Goal: Task Accomplishment & Management: Manage account settings

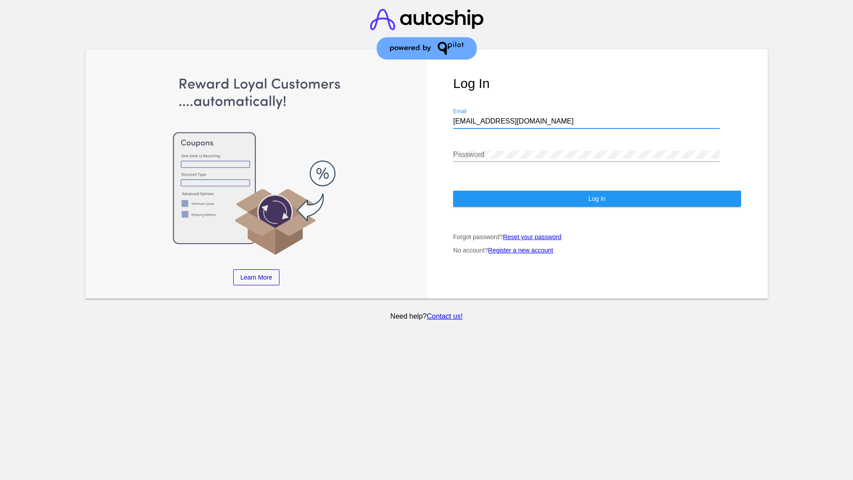
type input "[EMAIL_ADDRESS][DOMAIN_NAME]"
click at [597, 199] on span "Log In" at bounding box center [596, 198] width 17 height 7
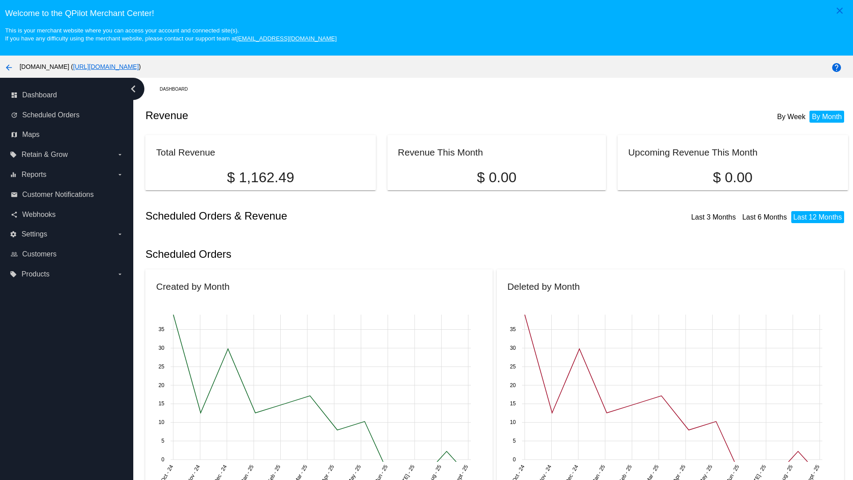
click at [67, 274] on label "local_offer Products arrow_drop_down" at bounding box center [66, 274] width 113 height 14
click at [0, 0] on input "local_offer Products arrow_drop_down" at bounding box center [0, 0] width 0 height 0
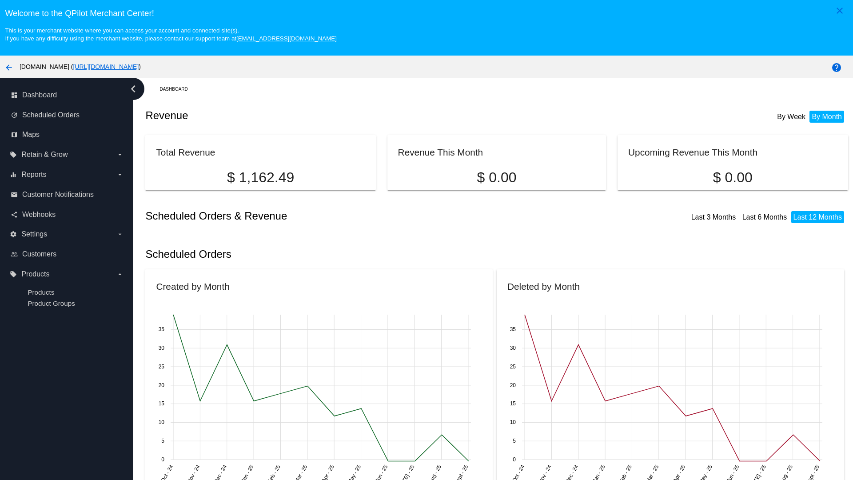
click at [41, 292] on span "Products" at bounding box center [41, 292] width 27 height 8
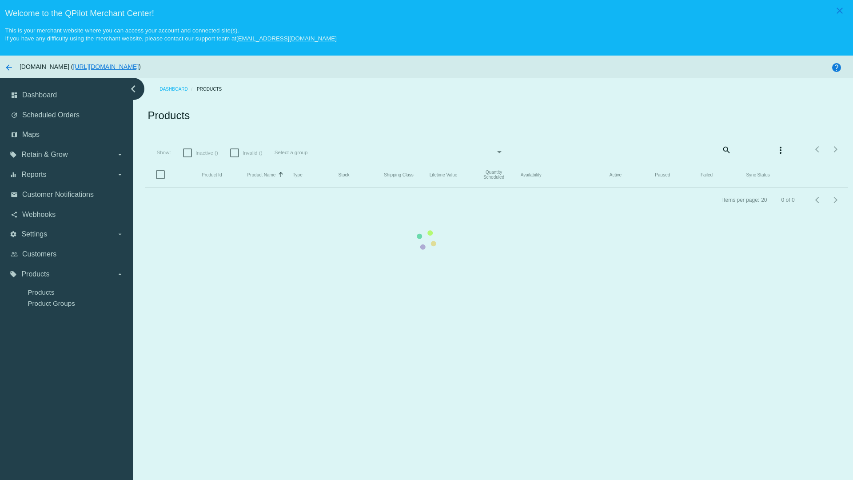
click at [202, 152] on span "Inactive ()" at bounding box center [207, 153] width 23 height 11
click at [188, 157] on input "Inactive ()" at bounding box center [187, 157] width 0 height 0
checkbox input "true"
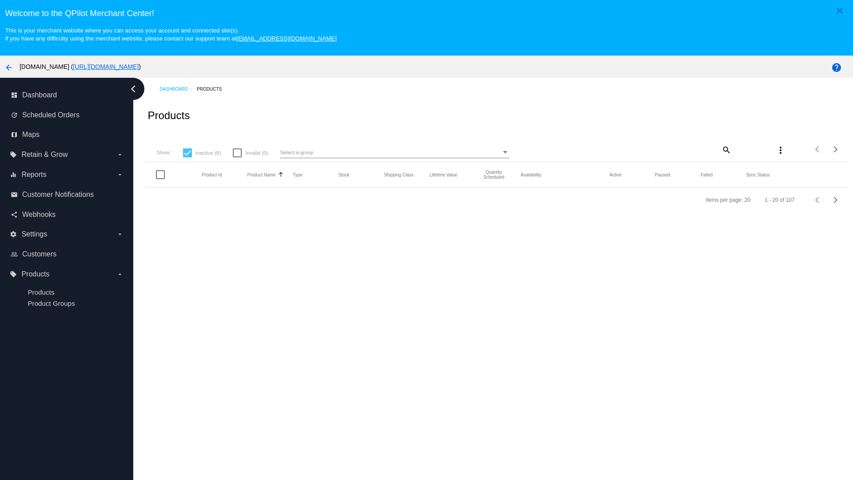
click at [726, 149] on mat-icon "search" at bounding box center [726, 150] width 11 height 14
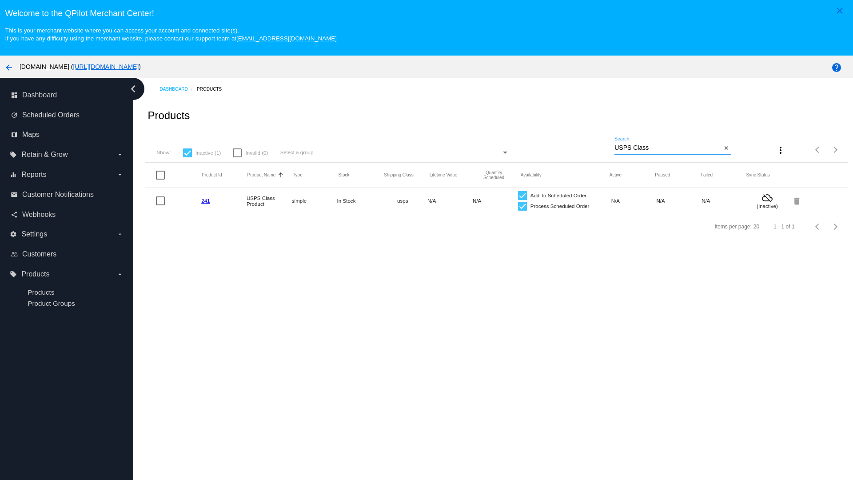
type input "Variable Enable"
